Goal: Transaction & Acquisition: Subscribe to service/newsletter

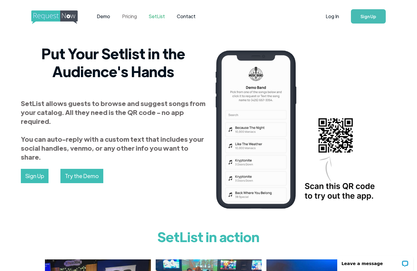
click at [126, 18] on link "Pricing" at bounding box center [129, 16] width 27 height 18
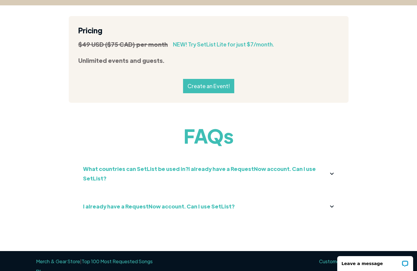
scroll to position [622, 0]
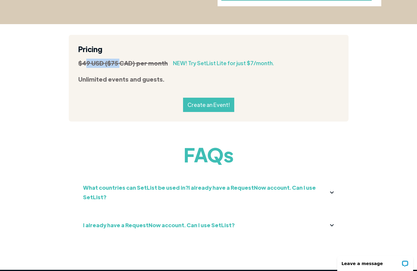
drag, startPoint x: 119, startPoint y: 57, endPoint x: 85, endPoint y: 60, distance: 33.5
click at [85, 60] on strong "$49 USD ($75 CAD) per month" at bounding box center [123, 62] width 90 height 7
click at [84, 60] on strong "$49 USD ($75 CAD) per month" at bounding box center [123, 62] width 90 height 7
drag, startPoint x: 80, startPoint y: 57, endPoint x: 115, endPoint y: 57, distance: 34.8
click at [115, 59] on strong "$49 USD ($75 CAD) per month" at bounding box center [123, 62] width 90 height 7
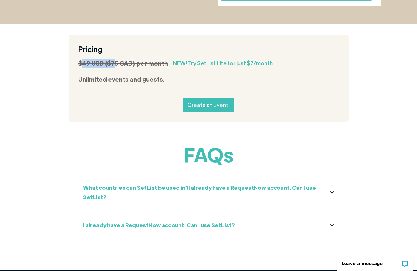
click at [108, 59] on strong "$49 USD ($75 CAD) per month" at bounding box center [123, 62] width 90 height 7
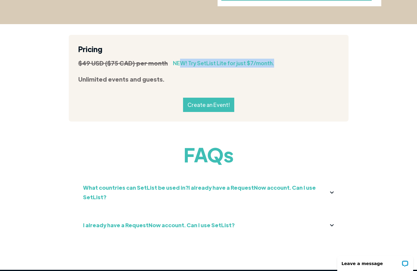
drag, startPoint x: 251, startPoint y: 62, endPoint x: 171, endPoint y: 47, distance: 80.9
click at [176, 60] on div "$49 USD ($75 CAD) per month NEW! Try SetList Lite for just $7/month." at bounding box center [208, 63] width 261 height 9
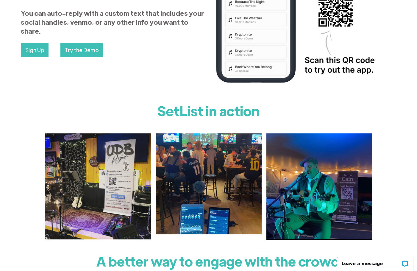
scroll to position [0, 0]
